Goal: Answer question/provide support: Share knowledge or assist other users

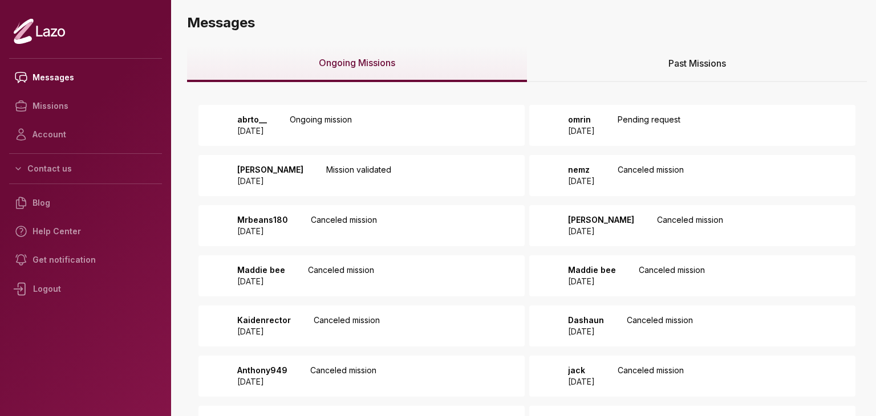
click at [585, 124] on p "omrin" at bounding box center [581, 119] width 27 height 11
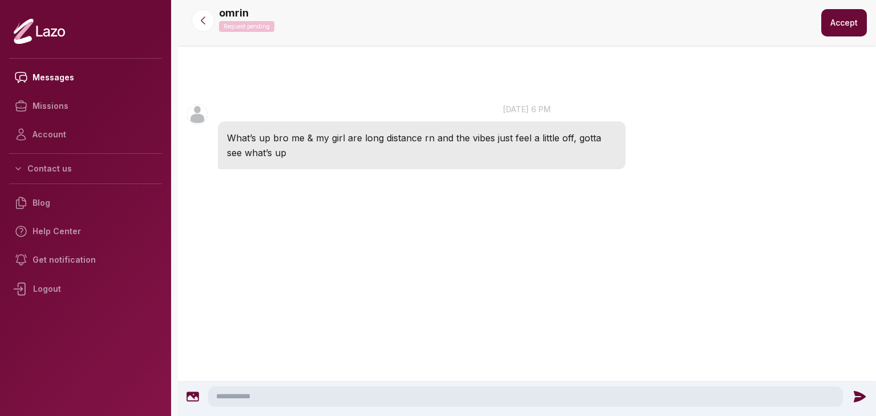
click at [534, 396] on textarea at bounding box center [525, 397] width 635 height 21
click at [532, 398] on textarea at bounding box center [525, 397] width 635 height 21
type textarea "**********"
click at [856, 398] on icon at bounding box center [862, 396] width 12 height 11
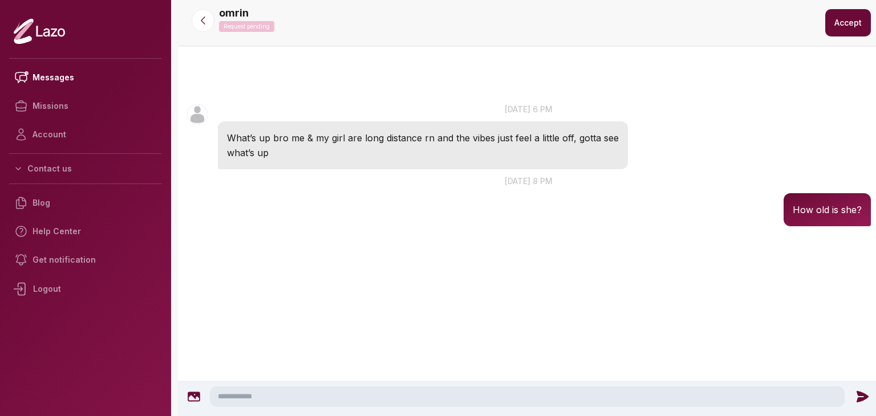
click at [831, 23] on button "Accept" at bounding box center [848, 22] width 46 height 27
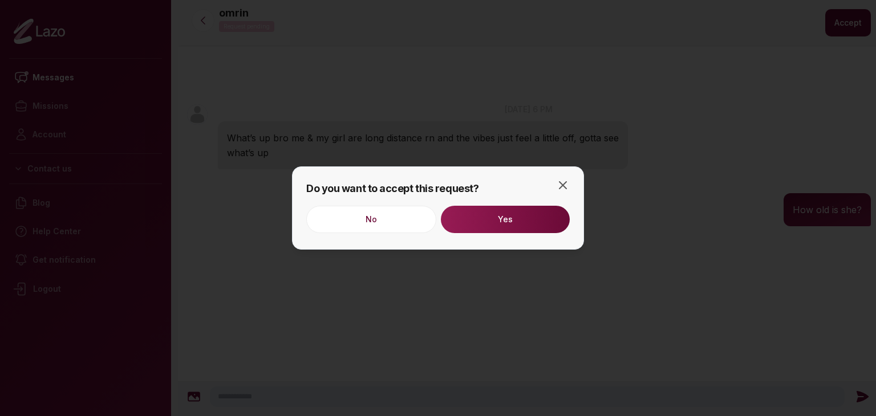
click at [520, 220] on button "Yes" at bounding box center [505, 219] width 129 height 27
click at [563, 184] on icon "button" at bounding box center [563, 185] width 7 height 7
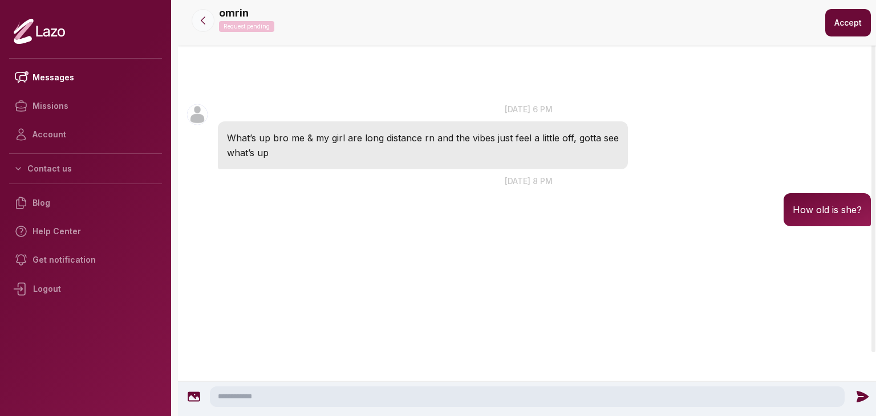
click at [200, 18] on icon at bounding box center [202, 20] width 11 height 11
